Goal: Task Accomplishment & Management: Manage account settings

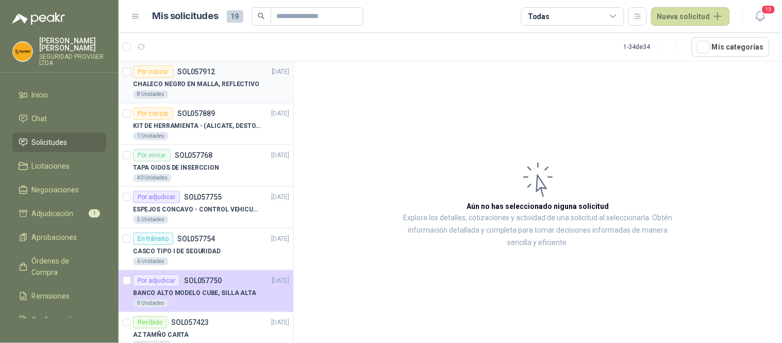
click at [226, 95] on div "8 Unidades" at bounding box center [211, 94] width 156 height 8
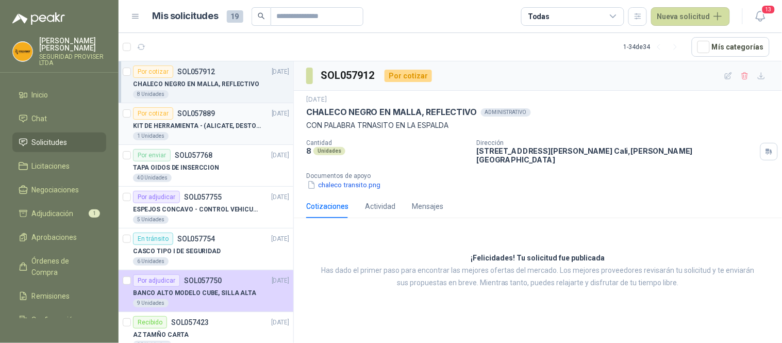
click at [209, 124] on p "KIT DE HERRAMIENTA - (ALICATE, DESTORNILLADOR,LLAVE DE EXPANSION, CRUCETA,LLAVE…" at bounding box center [197, 126] width 128 height 10
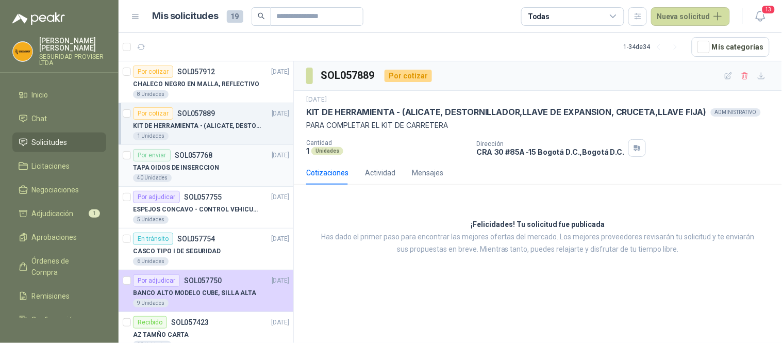
click at [220, 167] on div "TAPA OIDOS DE INSERCCION" at bounding box center [211, 167] width 156 height 12
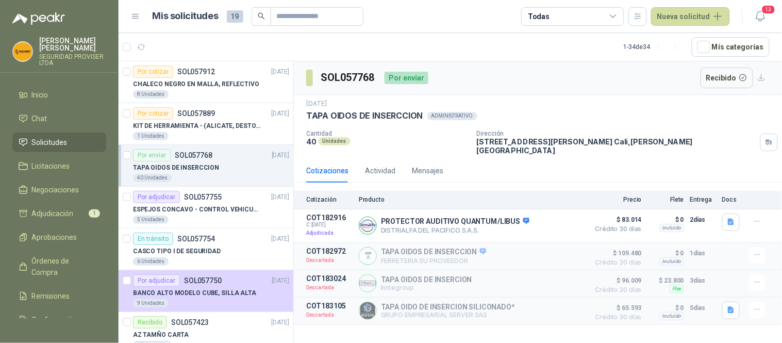
click at [615, 16] on icon at bounding box center [613, 16] width 6 height 3
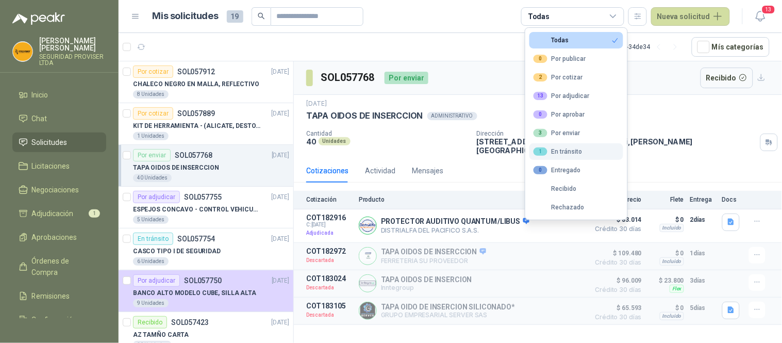
click at [573, 154] on div "1 En tránsito" at bounding box center [558, 151] width 49 height 8
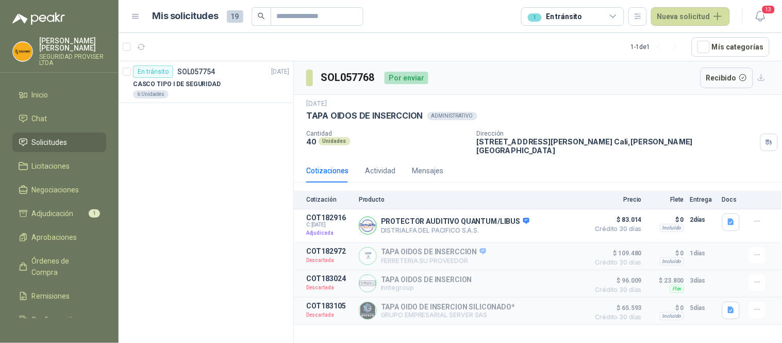
click at [510, 40] on article "1 - 1 de 1 Mís categorías" at bounding box center [451, 47] width 664 height 28
click at [65, 140] on span "Solicitudes" at bounding box center [50, 142] width 36 height 11
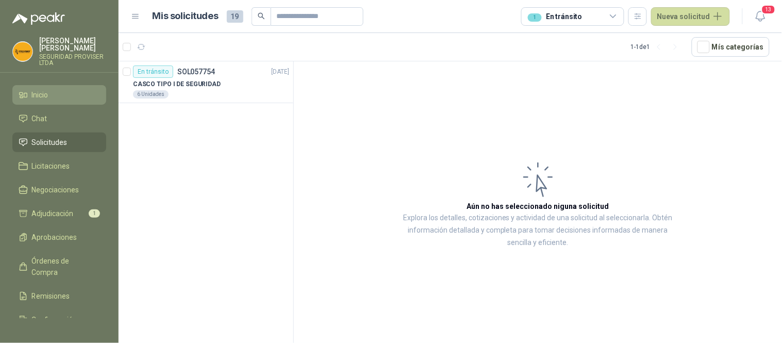
click at [56, 90] on li "Inicio" at bounding box center [59, 94] width 81 height 11
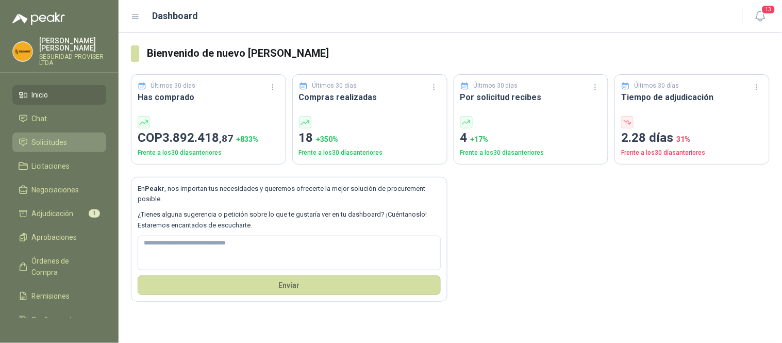
click at [46, 142] on span "Solicitudes" at bounding box center [50, 142] width 36 height 11
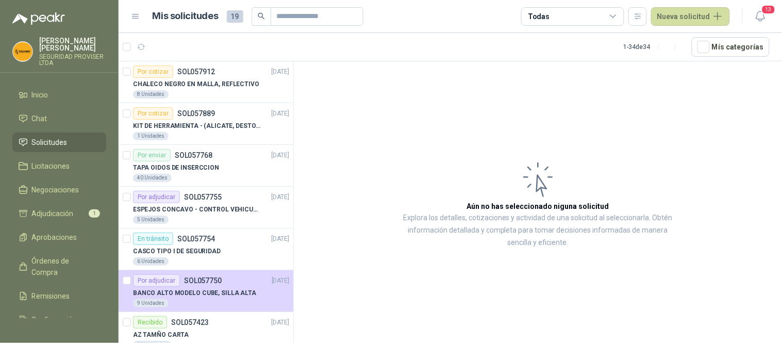
click at [618, 17] on icon at bounding box center [613, 16] width 9 height 9
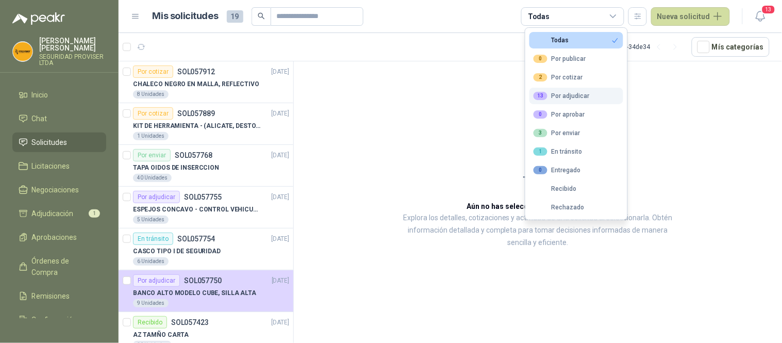
click at [573, 93] on div "13 Por adjudicar" at bounding box center [562, 96] width 56 height 8
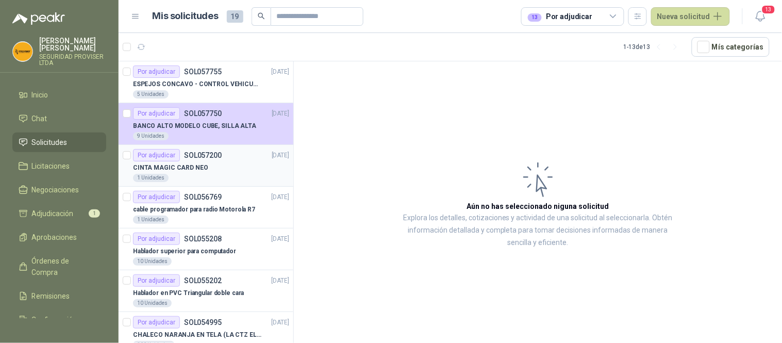
click at [224, 166] on div "CINTA MAGIC CARD NEO" at bounding box center [211, 167] width 156 height 12
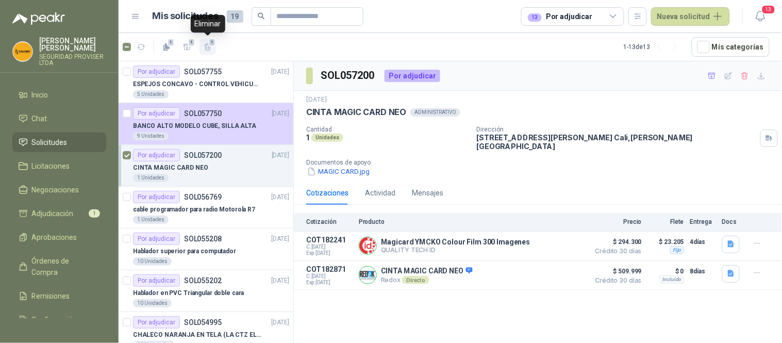
click at [210, 44] on span "1" at bounding box center [212, 42] width 7 height 8
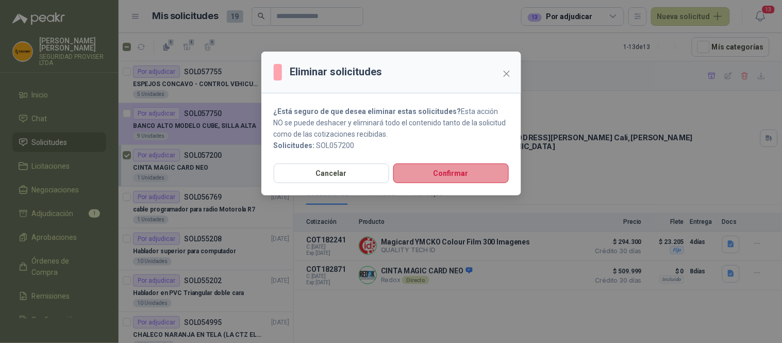
click at [468, 178] on button "Confirmar" at bounding box center [450, 173] width 115 height 20
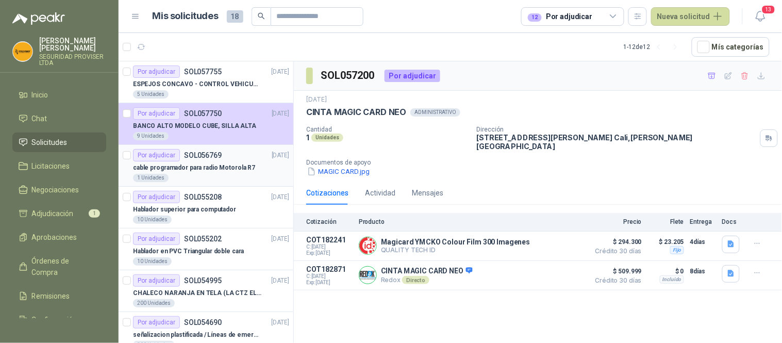
click at [238, 171] on p "cable programador para radio Motorola R7" at bounding box center [194, 168] width 122 height 10
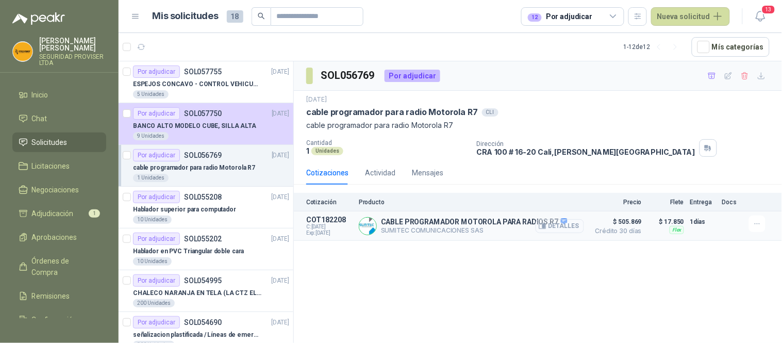
click at [577, 225] on button "Detalles" at bounding box center [560, 226] width 48 height 14
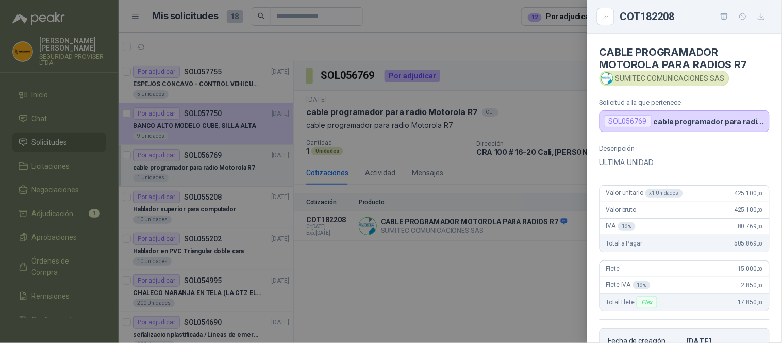
click at [460, 322] on div at bounding box center [391, 171] width 782 height 343
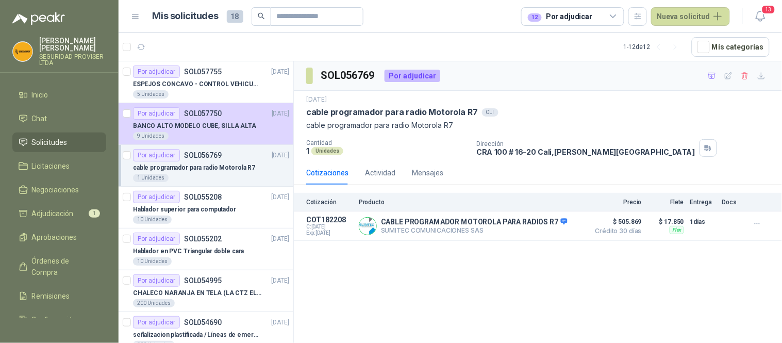
click at [56, 137] on span "Solicitudes" at bounding box center [50, 142] width 36 height 11
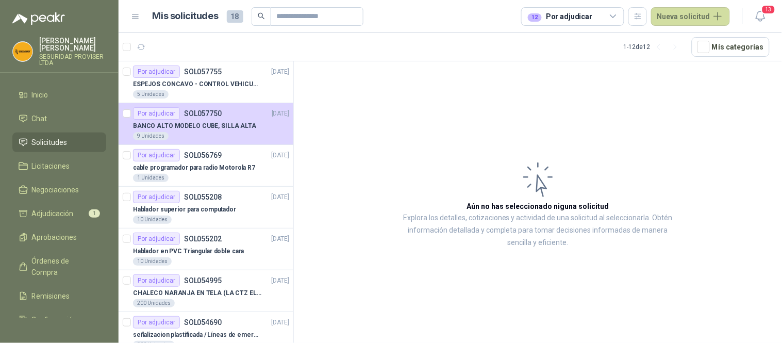
click at [607, 17] on div "12 Por adjudicar" at bounding box center [572, 16] width 103 height 19
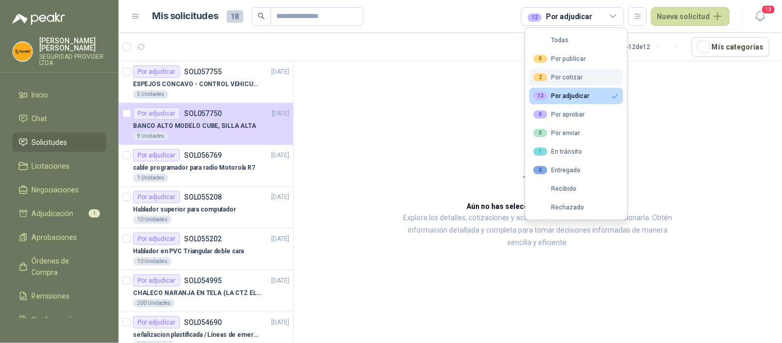
click at [555, 74] on div "2 Por cotizar" at bounding box center [558, 77] width 49 height 8
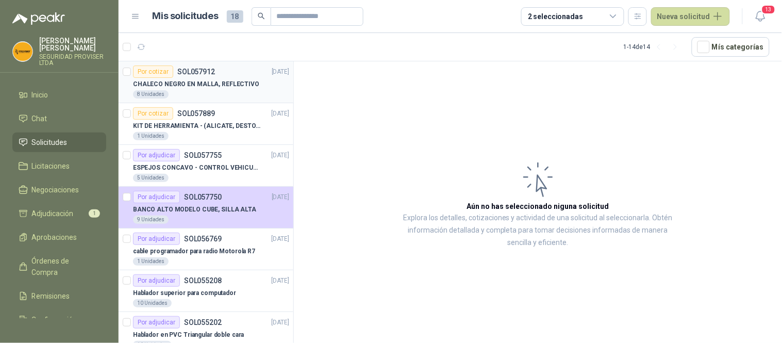
click at [241, 88] on p "CHALECO NEGRO EN MALLA, REFLECTIVO" at bounding box center [196, 84] width 126 height 10
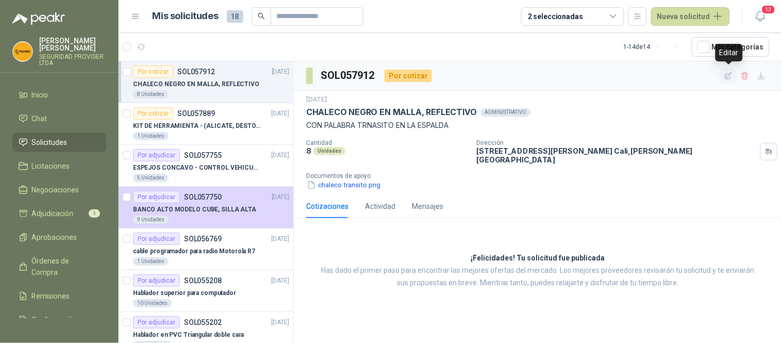
click at [724, 77] on icon "button" at bounding box center [728, 76] width 9 height 9
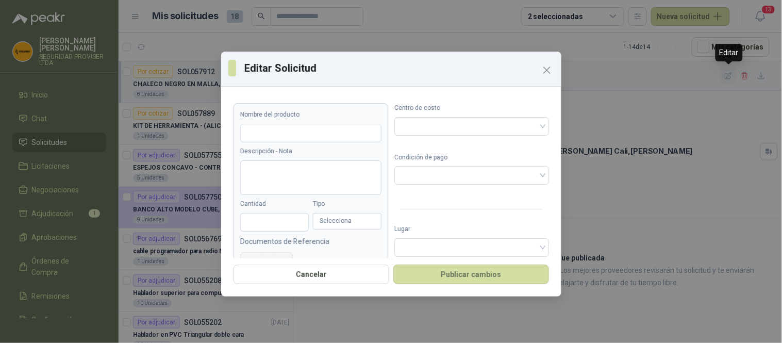
type input "**********"
type textarea "**********"
type input "*"
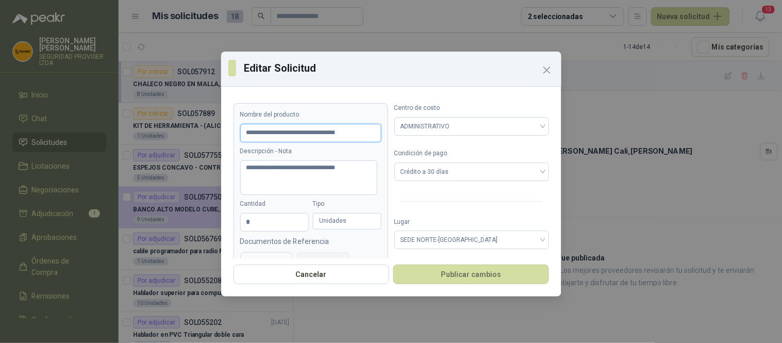
click at [295, 133] on input "**********" at bounding box center [310, 133] width 141 height 19
type input "**********"
click at [472, 286] on div "Cancelar Publicar cambios" at bounding box center [391, 277] width 340 height 38
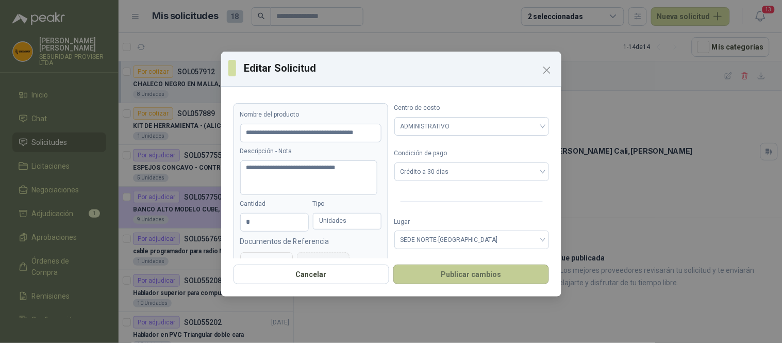
click at [490, 274] on button "Publicar cambios" at bounding box center [471, 274] width 156 height 20
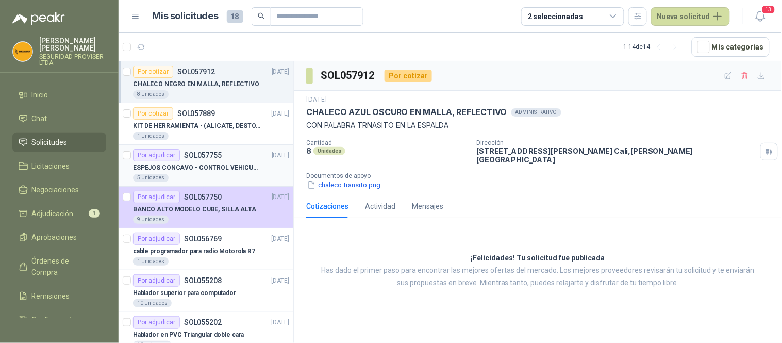
click at [209, 171] on p "ESPEJOS CONCAVO - CONTROL VEHICULAR" at bounding box center [197, 168] width 128 height 10
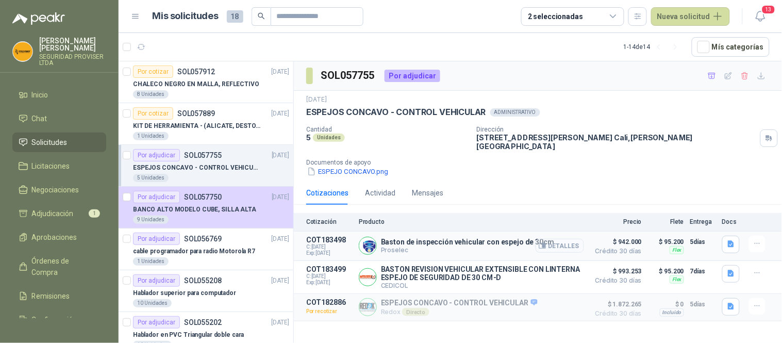
click at [570, 240] on button "Detalles" at bounding box center [560, 246] width 48 height 14
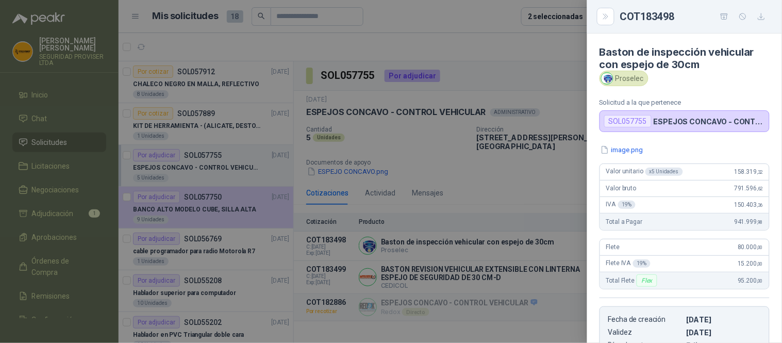
click at [523, 172] on div at bounding box center [391, 171] width 782 height 343
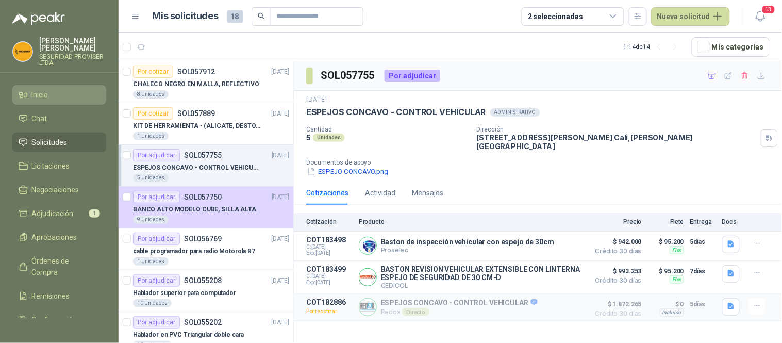
click at [65, 93] on li "Inicio" at bounding box center [59, 94] width 81 height 11
